Goal: Task Accomplishment & Management: Use online tool/utility

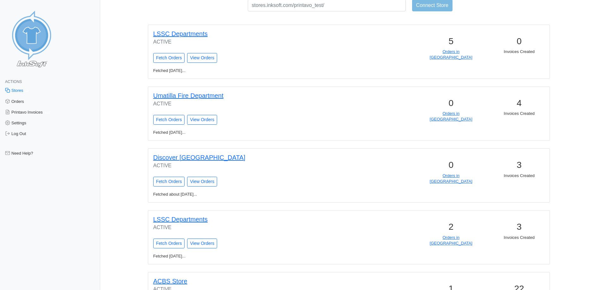
scroll to position [31, 0]
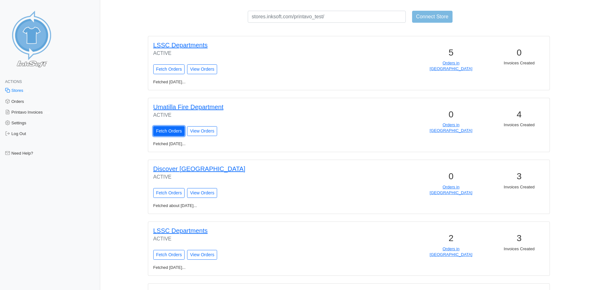
click at [174, 133] on input "Fetch Orders" at bounding box center [169, 131] width 32 height 10
type input "Fetching Orders..."
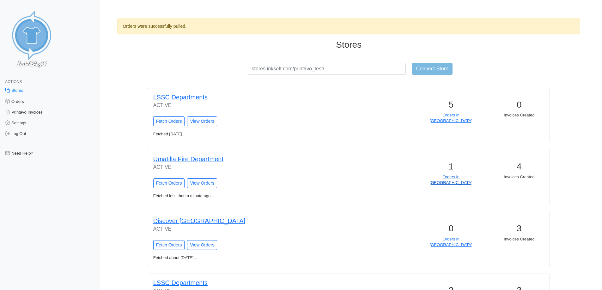
click at [450, 177] on link "Orders in Queue" at bounding box center [451, 180] width 43 height 10
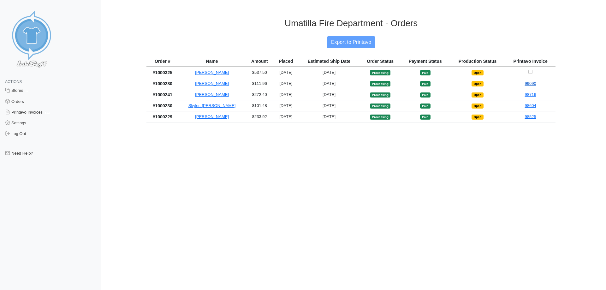
click at [534, 84] on link "99090" at bounding box center [530, 83] width 11 height 5
click at [529, 71] on input "Checkbox for selecting orders for invoice" at bounding box center [531, 72] width 4 height 4
checkbox input "true"
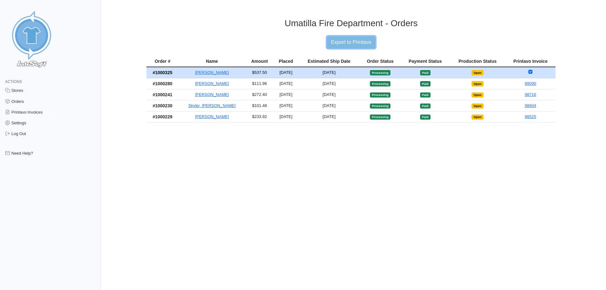
click at [358, 43] on input "Export to Printavo" at bounding box center [351, 42] width 48 height 12
type input "Export to Printavo"
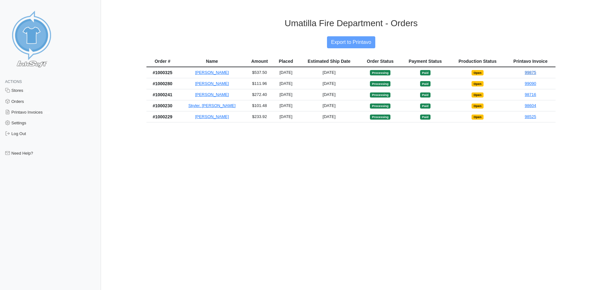
click at [530, 74] on link "99875" at bounding box center [530, 72] width 11 height 5
